Goal: Use online tool/utility

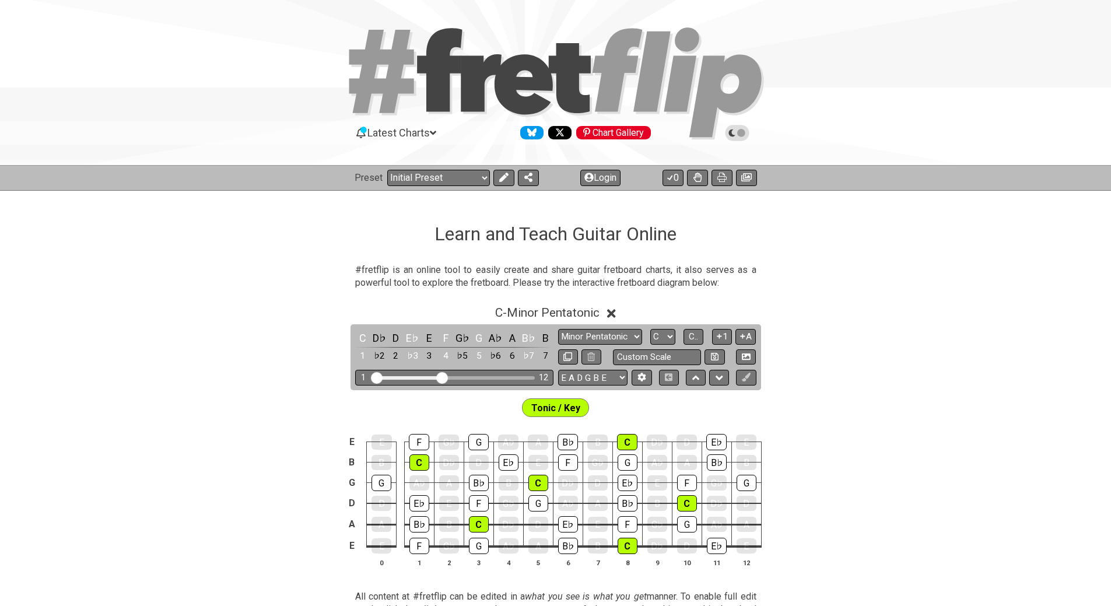
scroll to position [233, 0]
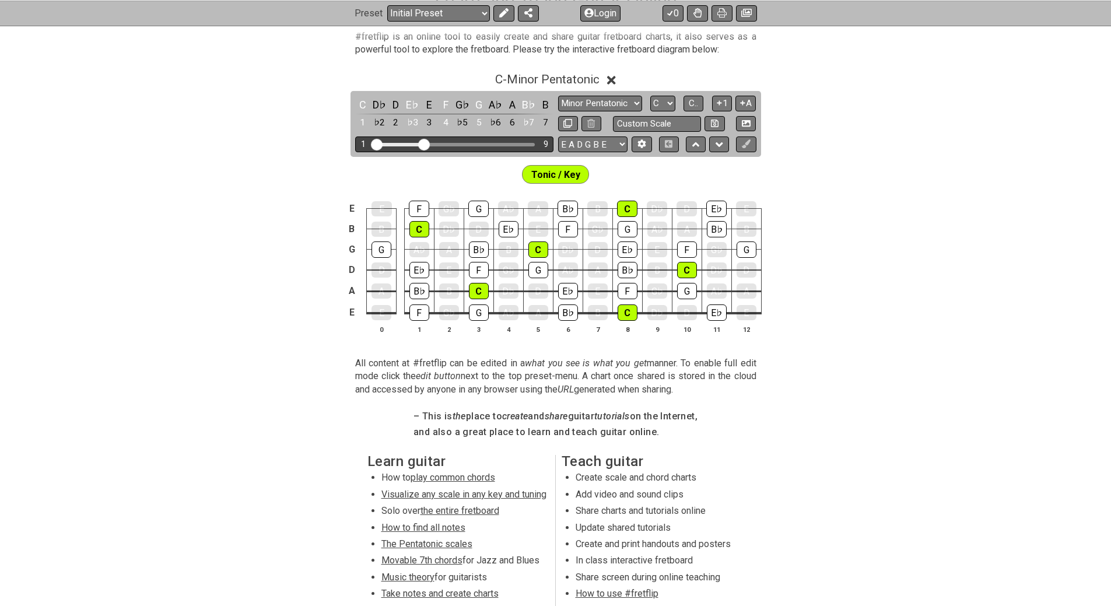
drag, startPoint x: 0, startPoint y: 0, endPoint x: 425, endPoint y: 143, distance: 448.7
click at [425, 144] on input "Visible fret range" at bounding box center [455, 144] width 166 height 0
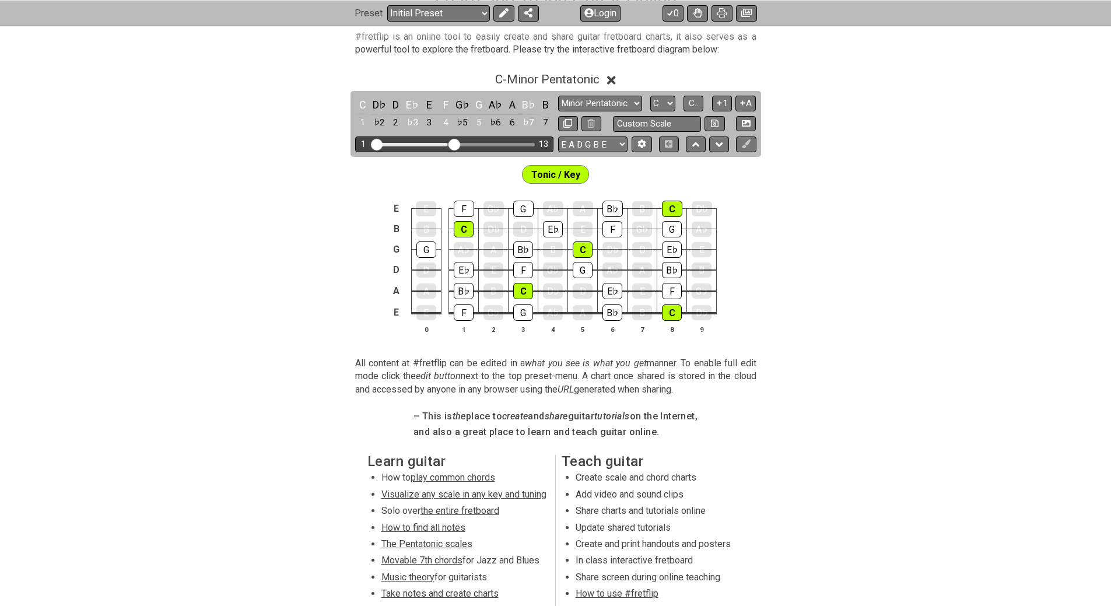
drag, startPoint x: 431, startPoint y: 142, endPoint x: 453, endPoint y: 144, distance: 22.8
click at [453, 144] on input "Visible fret range" at bounding box center [455, 144] width 166 height 0
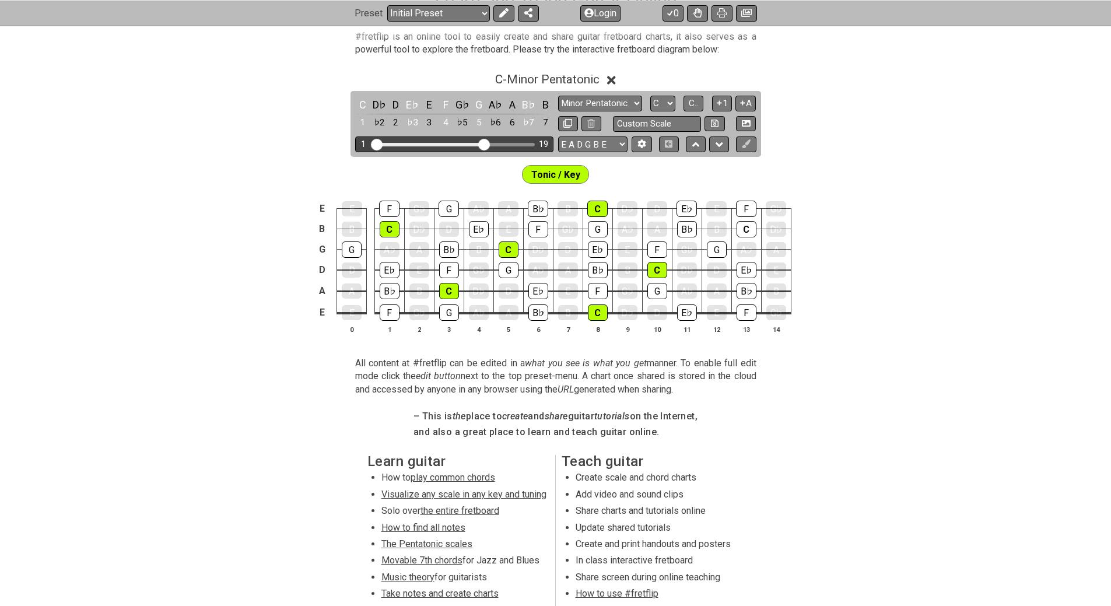
drag, startPoint x: 453, startPoint y: 144, endPoint x: 483, endPoint y: 147, distance: 30.0
click at [483, 144] on input "Visible fret range" at bounding box center [455, 144] width 166 height 0
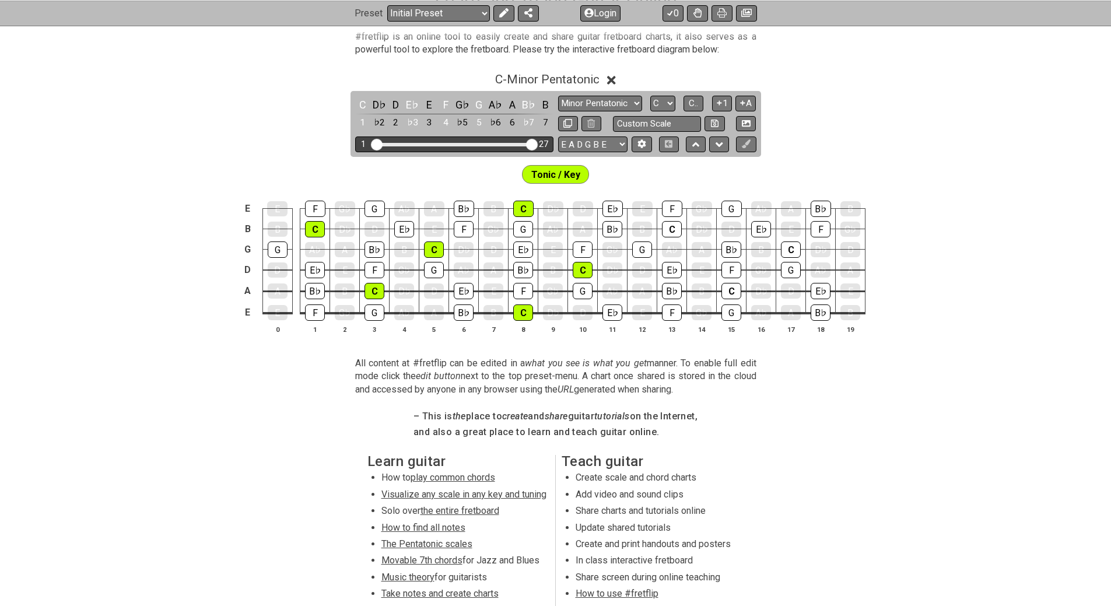
drag, startPoint x: 484, startPoint y: 146, endPoint x: 533, endPoint y: 146, distance: 48.4
click at [533, 144] on input "Visible fret range" at bounding box center [455, 144] width 166 height 0
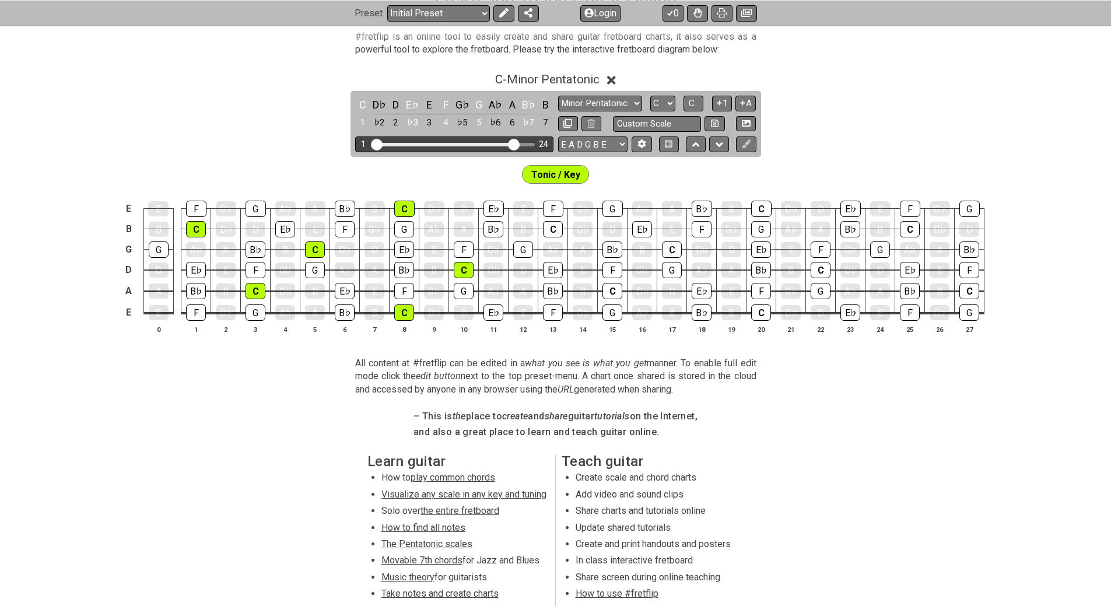
drag, startPoint x: 533, startPoint y: 146, endPoint x: 516, endPoint y: 144, distance: 16.4
click at [516, 144] on input "Visible fret range" at bounding box center [455, 144] width 166 height 0
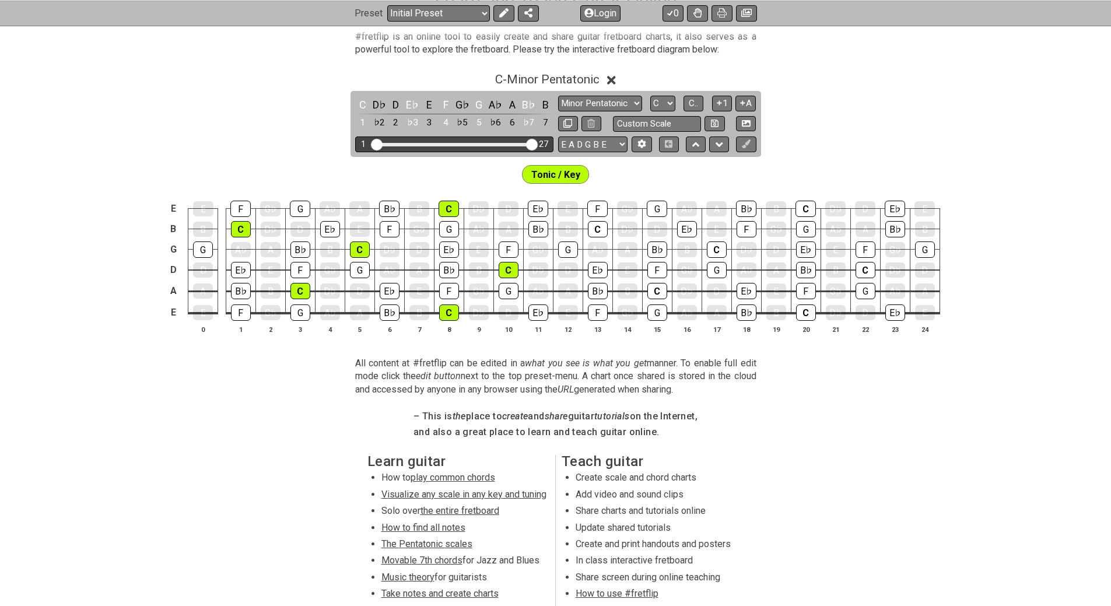
drag, startPoint x: 516, startPoint y: 144, endPoint x: 552, endPoint y: 144, distance: 35.6
click at [537, 144] on input "Visible fret range" at bounding box center [455, 144] width 166 height 0
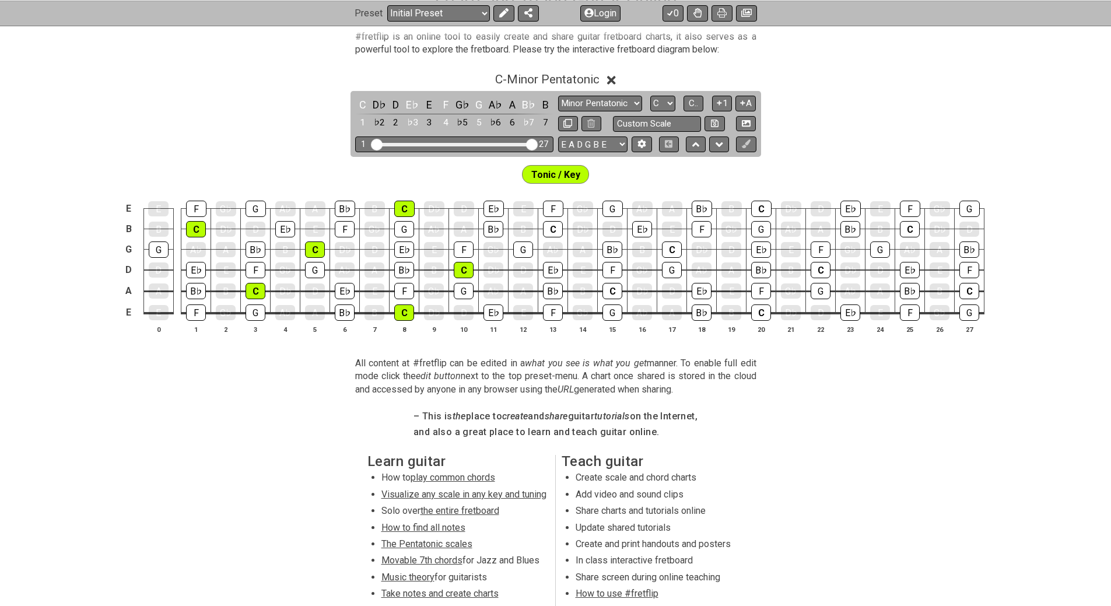
click at [551, 171] on span "Tonic / Key" at bounding box center [555, 174] width 49 height 17
click at [663, 125] on input "text" at bounding box center [657, 124] width 89 height 16
type input "Custom Scale"
click at [837, 157] on div "Tonic / Key" at bounding box center [555, 171] width 1111 height 29
click at [749, 125] on icon at bounding box center [746, 123] width 9 height 9
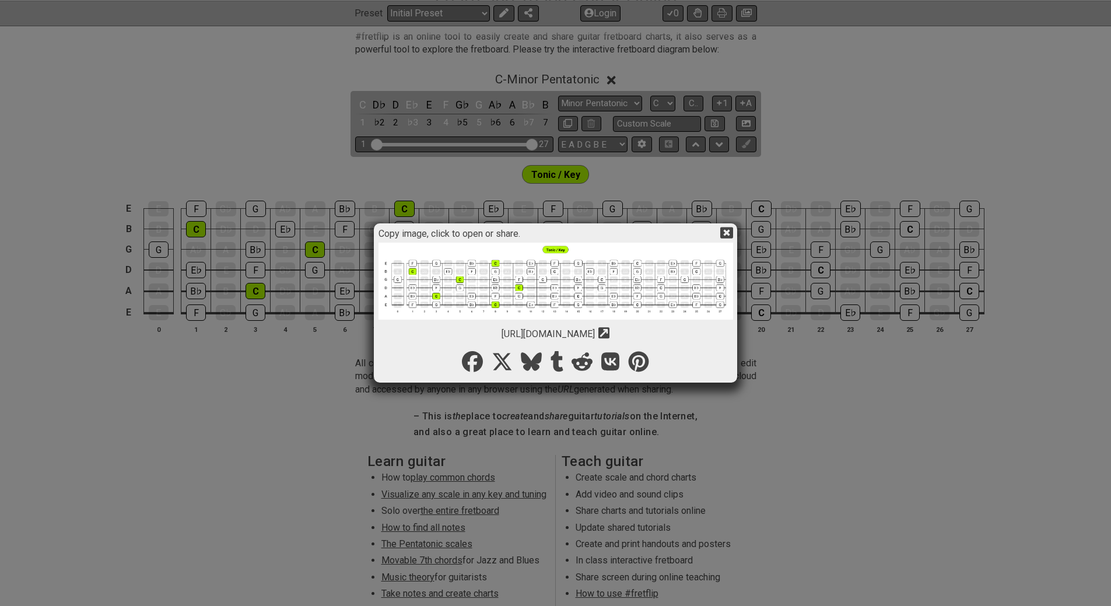
click at [524, 274] on img at bounding box center [556, 281] width 355 height 77
click at [610, 334] on icon at bounding box center [604, 333] width 11 height 11
click at [610, 331] on icon at bounding box center [604, 333] width 11 height 11
drag, startPoint x: 654, startPoint y: 334, endPoint x: 478, endPoint y: 320, distance: 176.2
click at [478, 320] on div "Copy image, click to open or share. [URL][DOMAIN_NAME] Copy url to clipboard" at bounding box center [556, 303] width 361 height 156
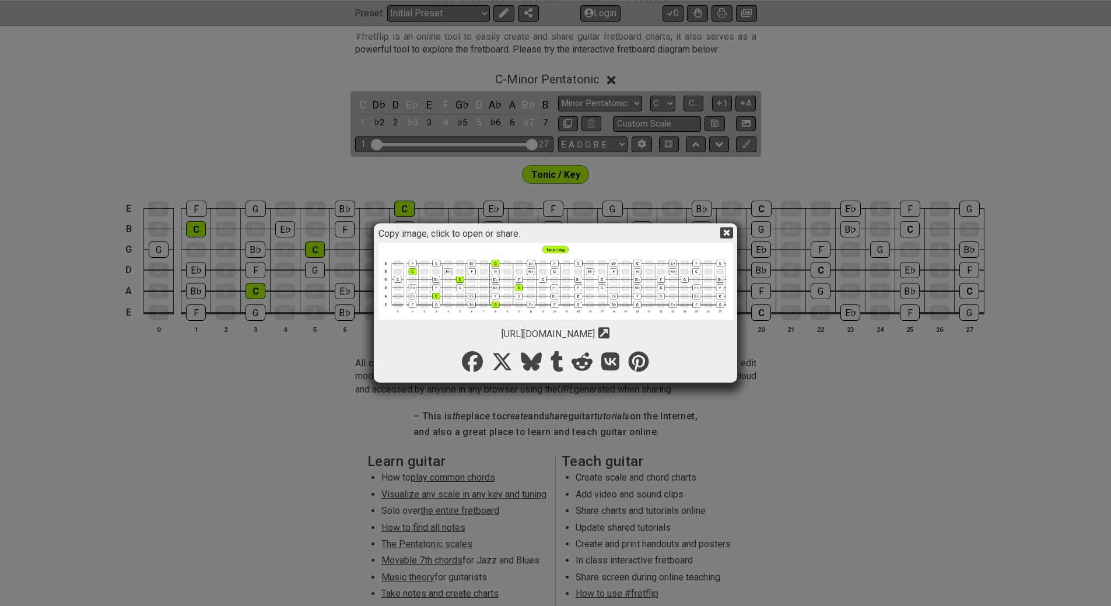
copy span "[URL][DOMAIN_NAME]"
